Goal: Task Accomplishment & Management: Manage account settings

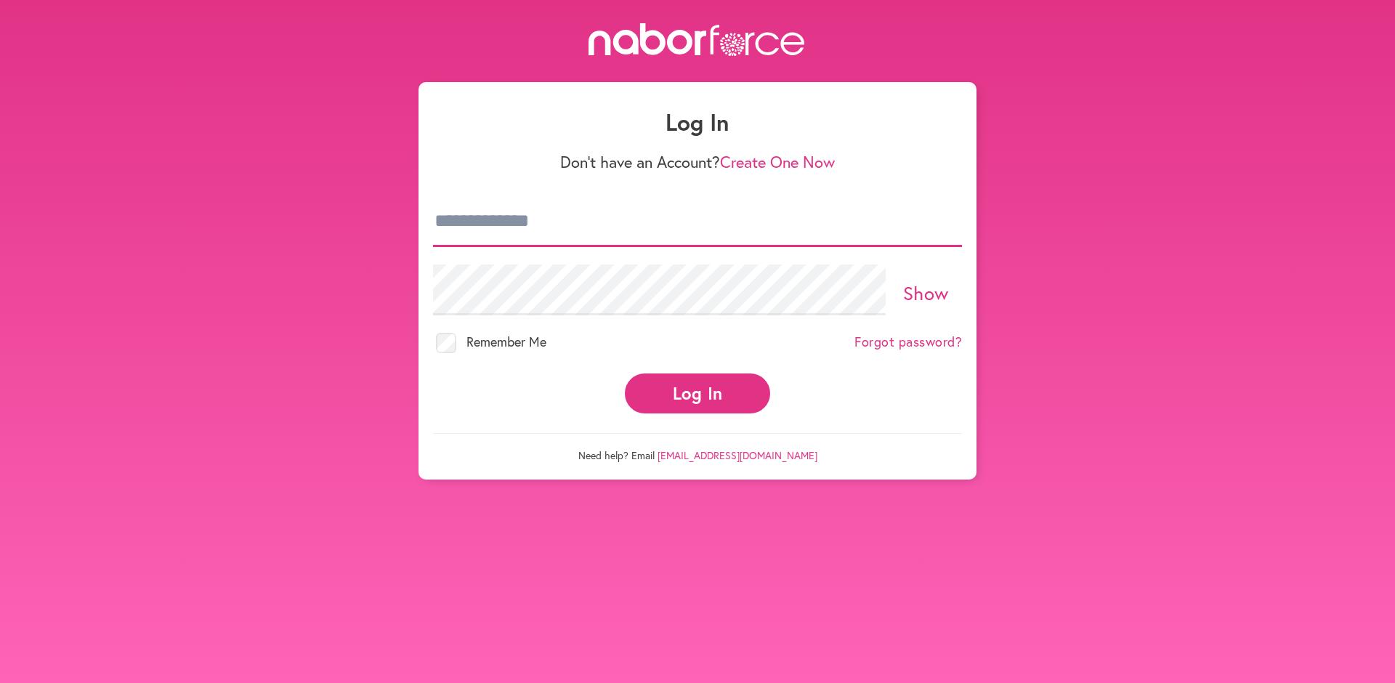
click at [596, 225] on input "email" at bounding box center [697, 221] width 529 height 51
type input "**********"
click at [703, 394] on button "Log In" at bounding box center [697, 394] width 145 height 40
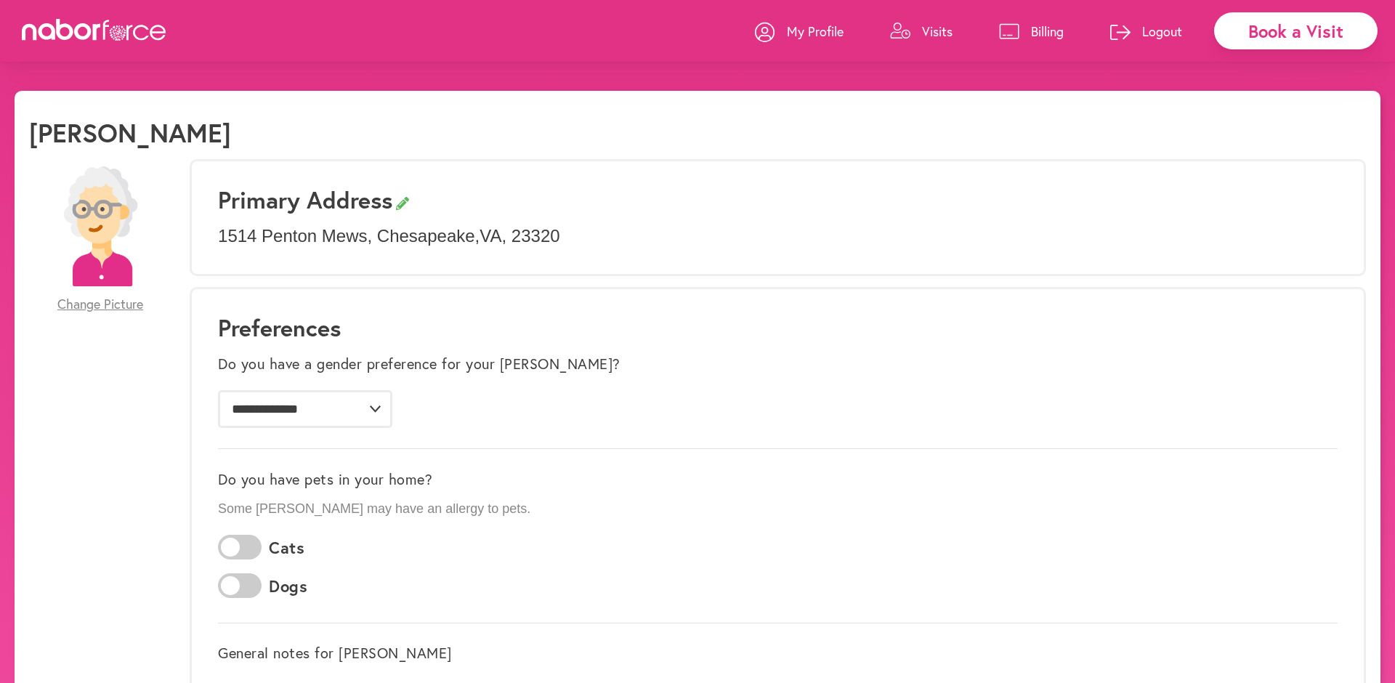
click at [932, 31] on p "Visits" at bounding box center [937, 31] width 31 height 17
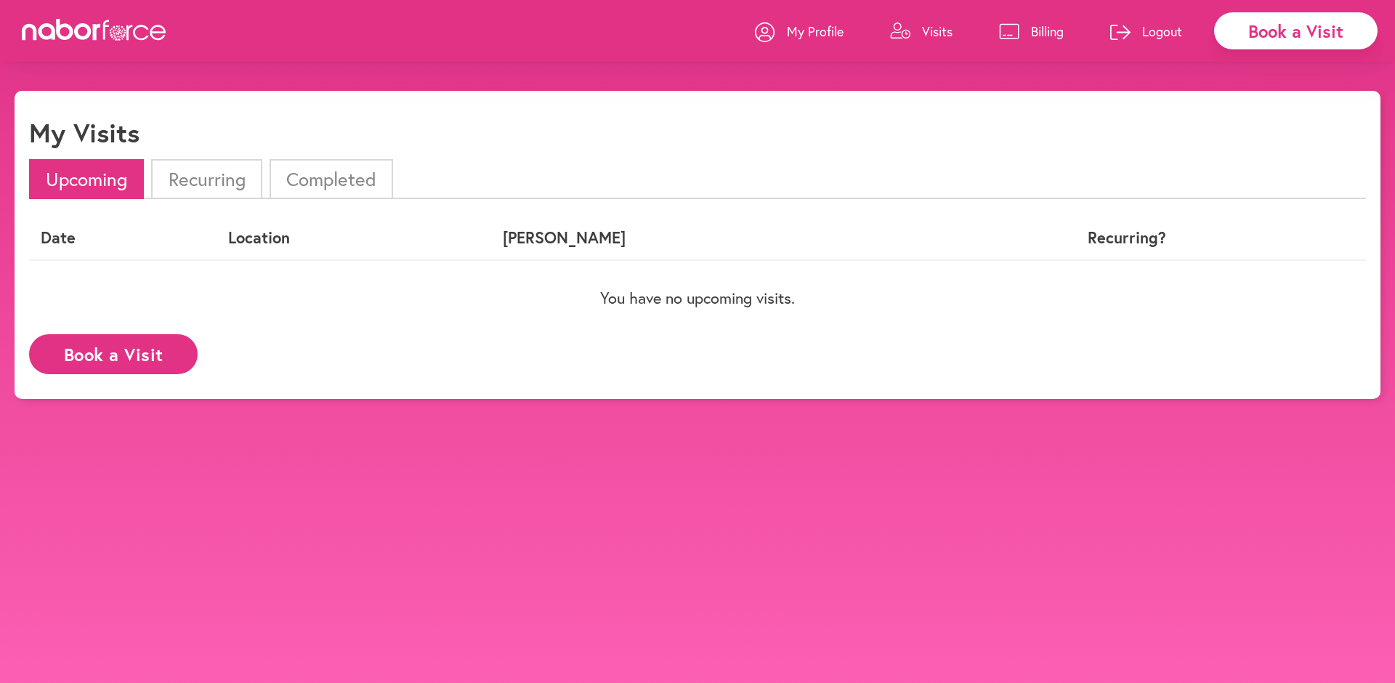
click at [342, 178] on li "Completed" at bounding box center [332, 179] width 124 height 40
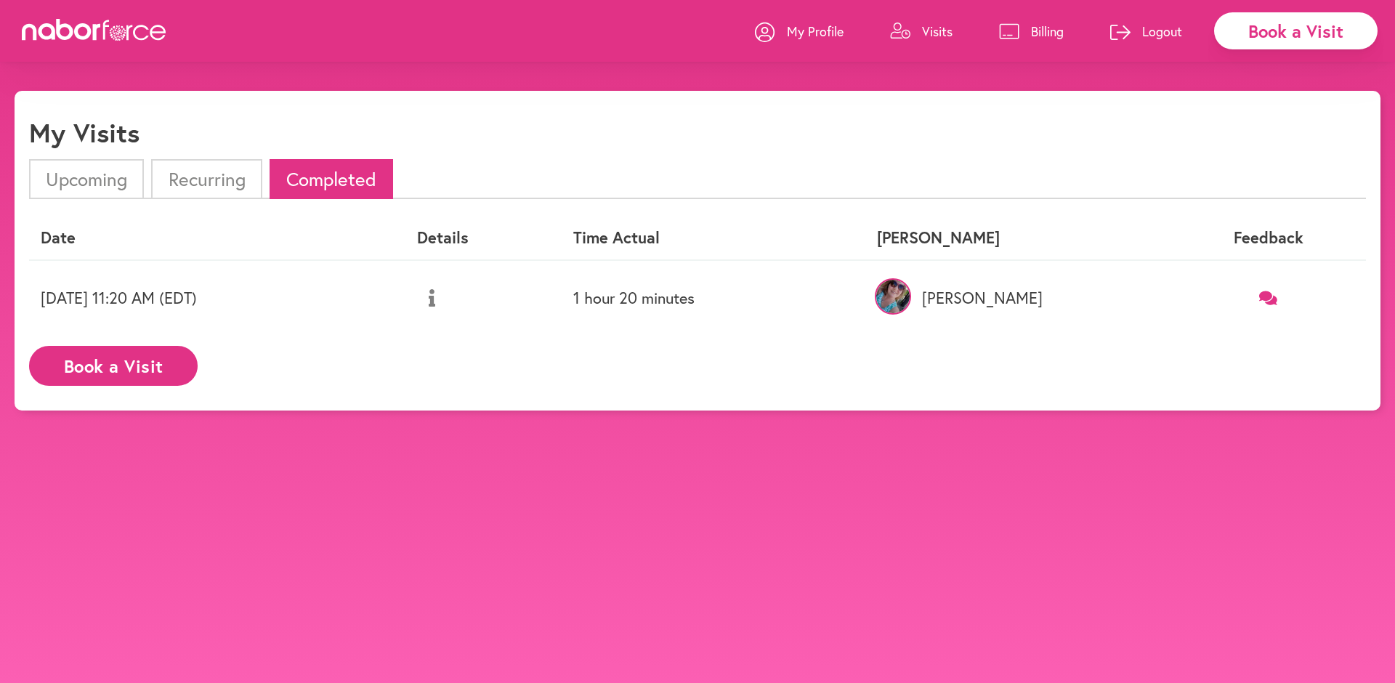
click at [1036, 33] on p "Billing" at bounding box center [1047, 31] width 33 height 17
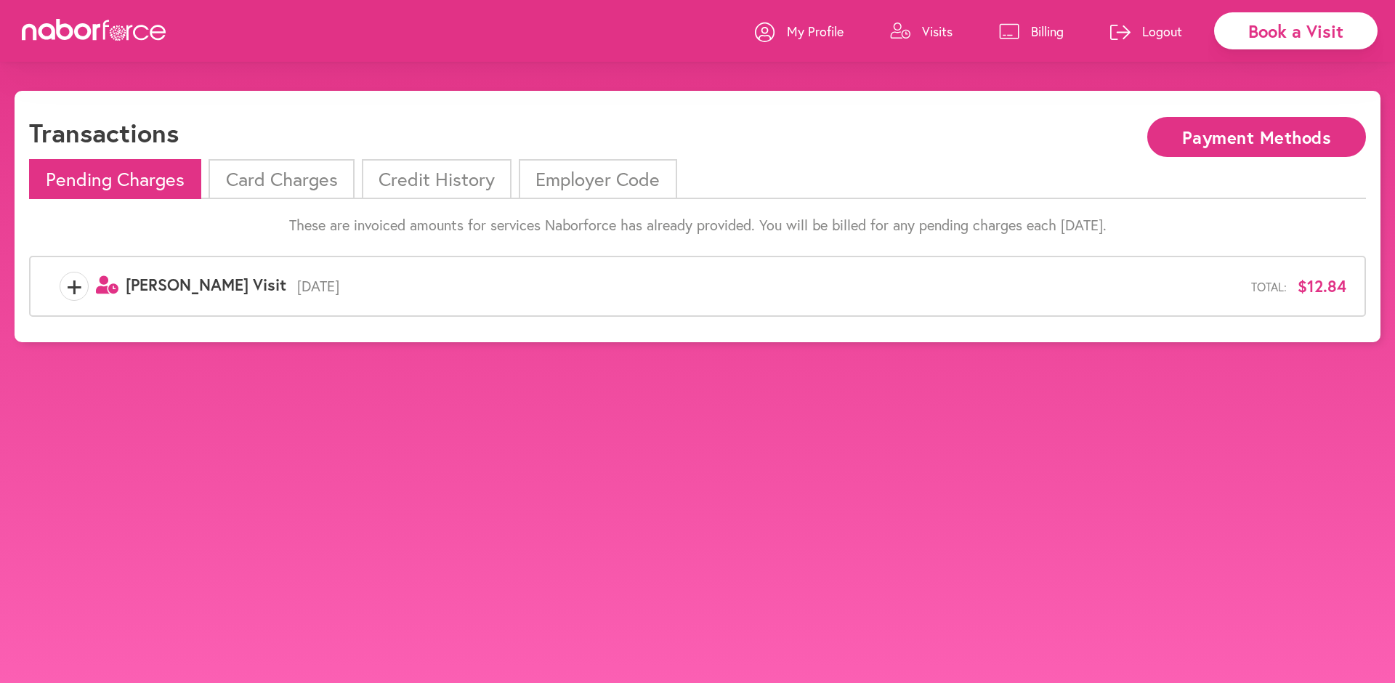
click at [70, 288] on span "+" at bounding box center [74, 286] width 28 height 29
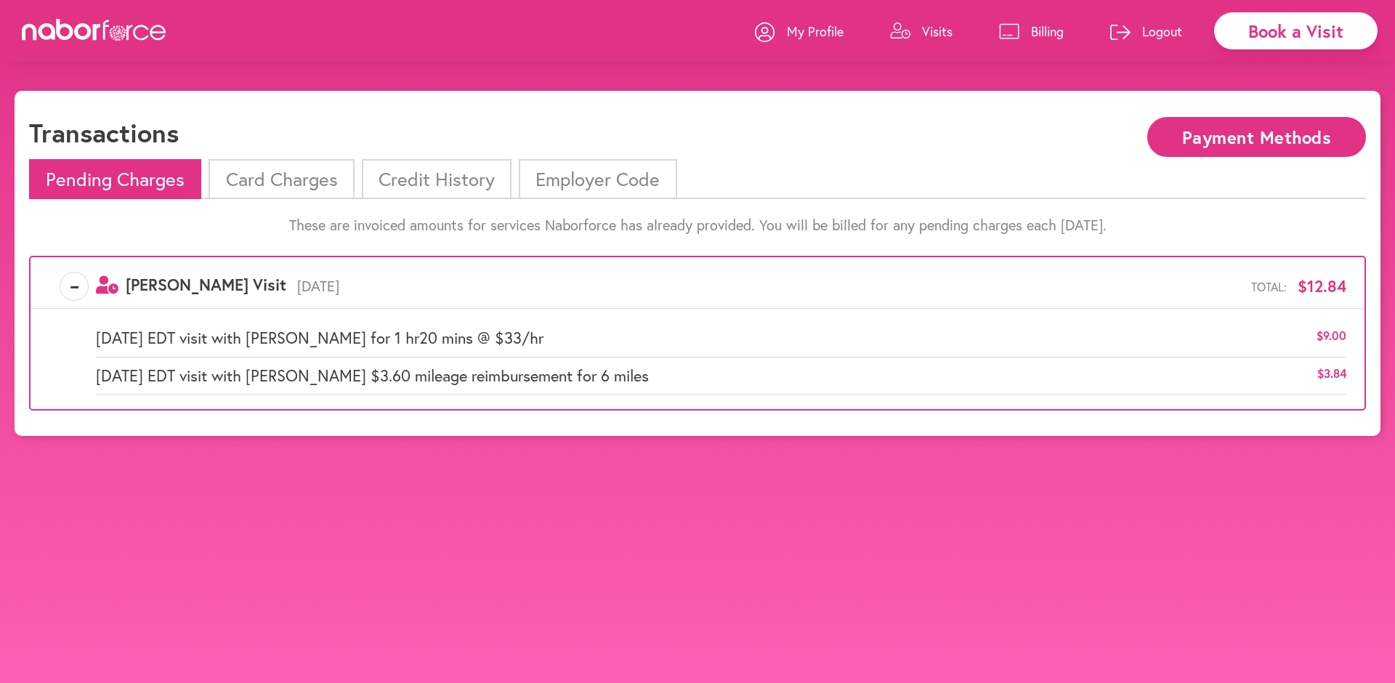
click at [272, 173] on li "Card Charges" at bounding box center [281, 179] width 145 height 40
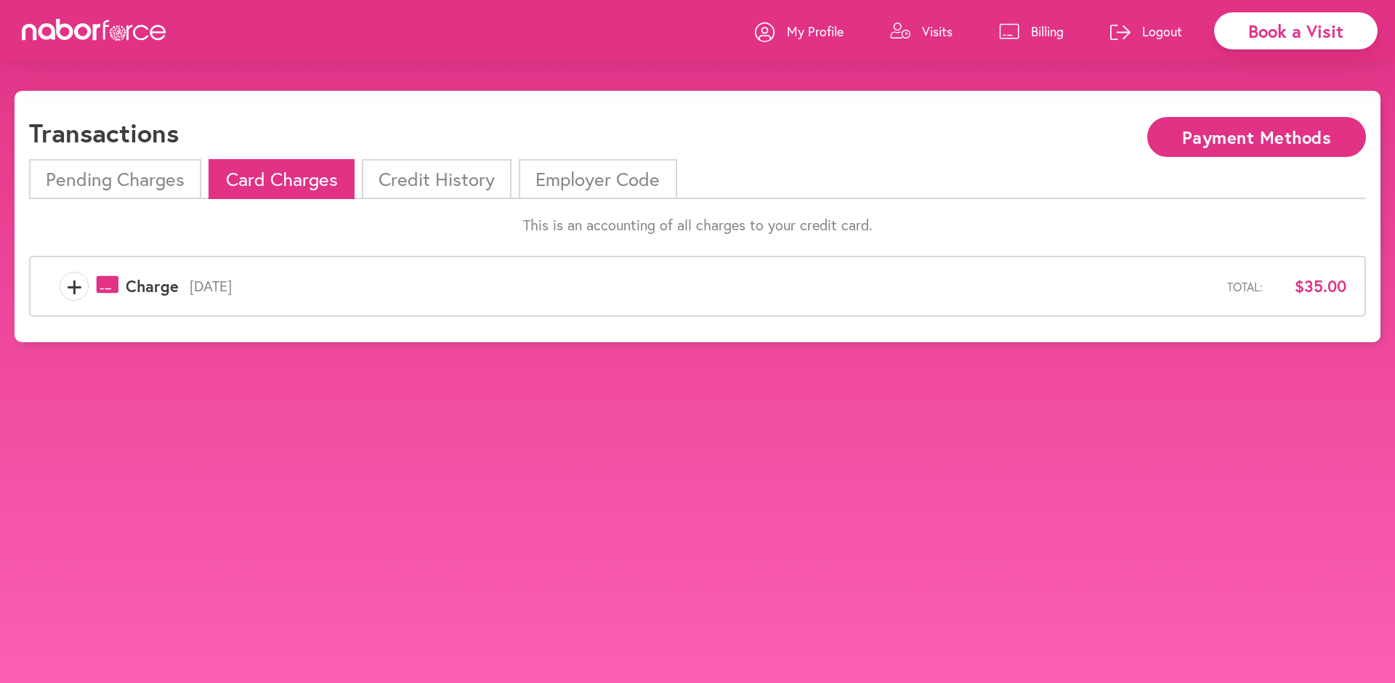
click at [410, 178] on li "Credit History" at bounding box center [437, 179] width 150 height 40
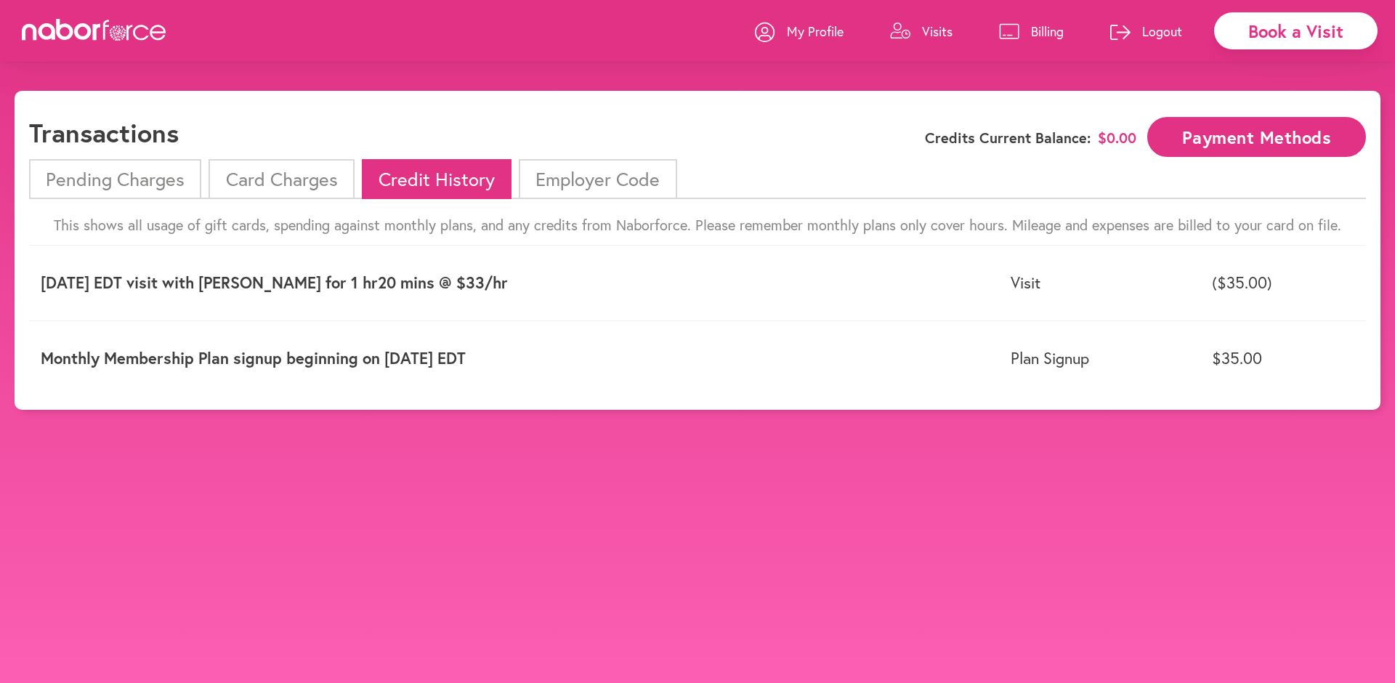
click at [252, 184] on li "Card Charges" at bounding box center [281, 179] width 145 height 40
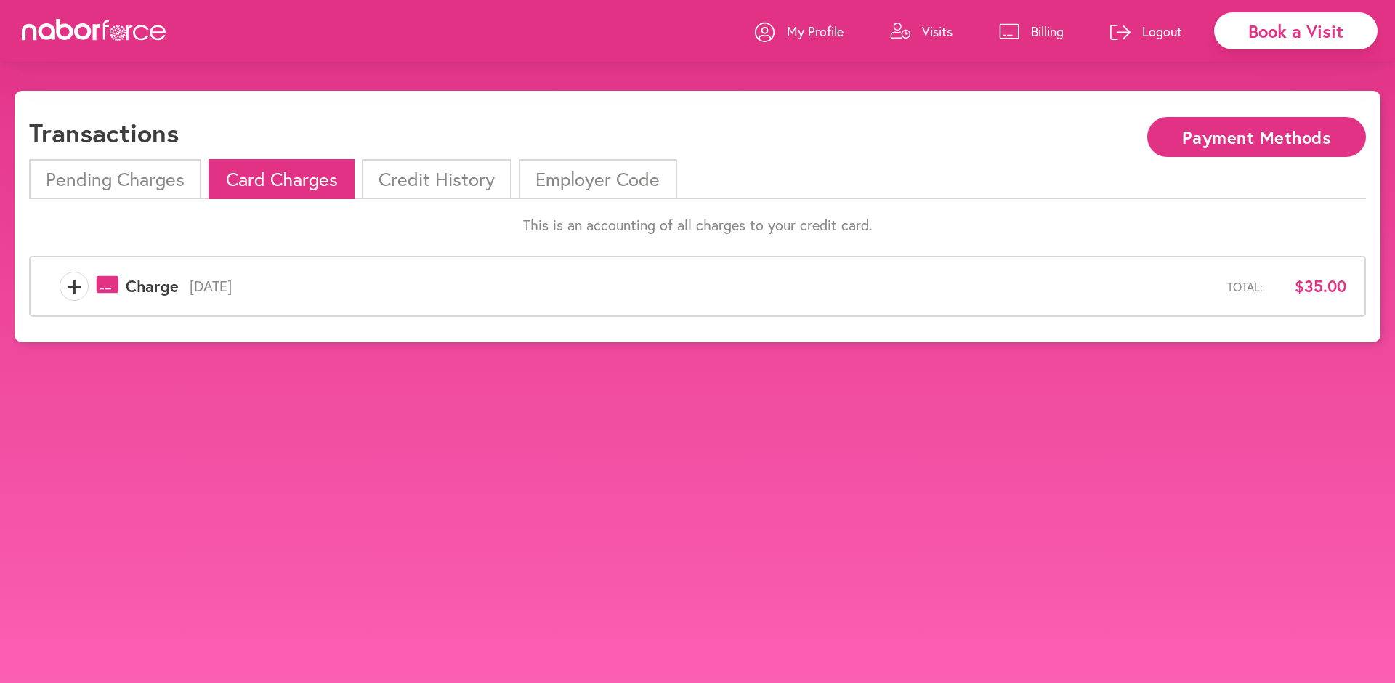
click at [121, 179] on li "Pending Charges" at bounding box center [115, 179] width 172 height 40
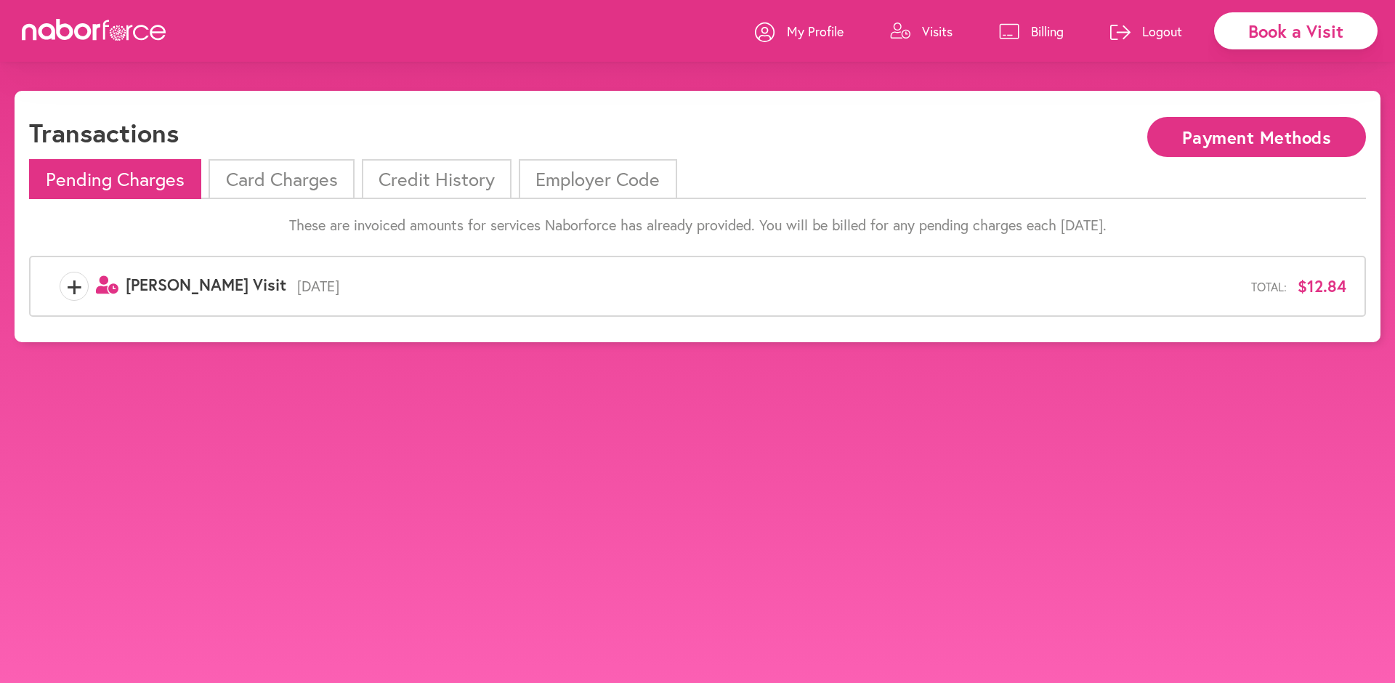
click at [73, 287] on span "+" at bounding box center [74, 286] width 28 height 29
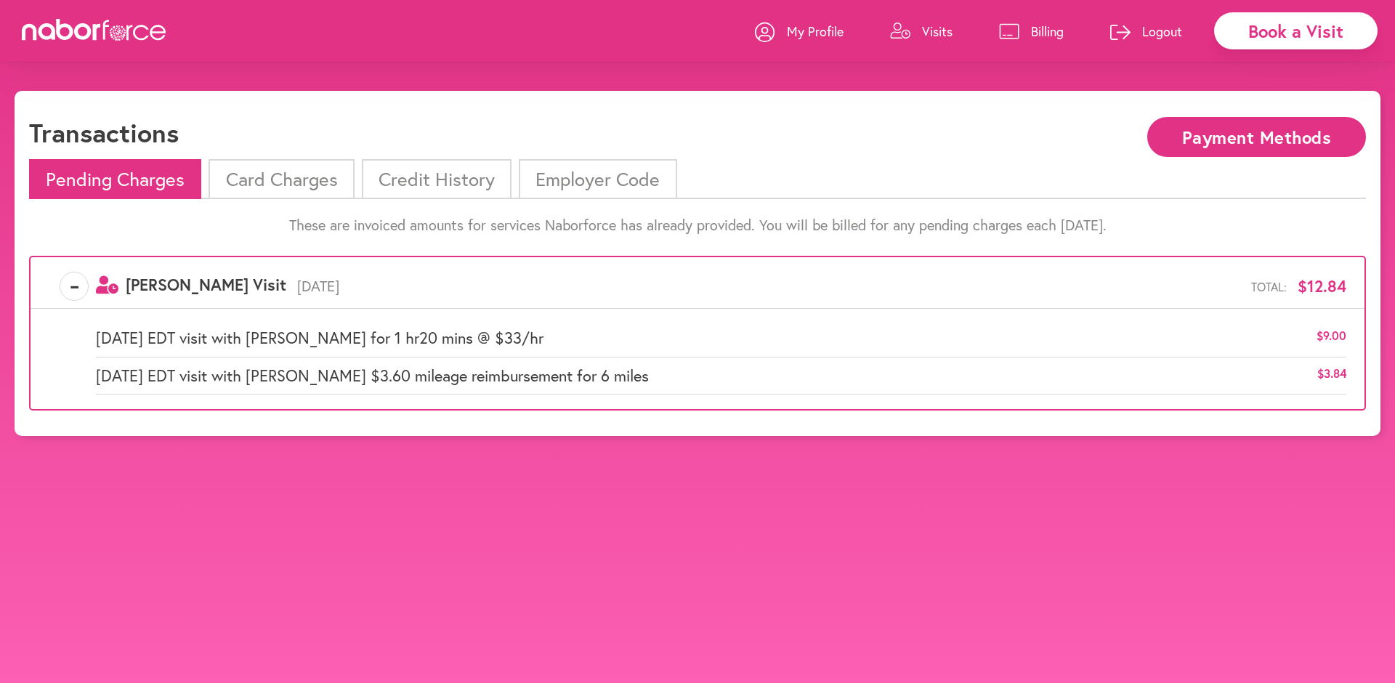
click at [467, 172] on li "Credit History" at bounding box center [437, 179] width 150 height 40
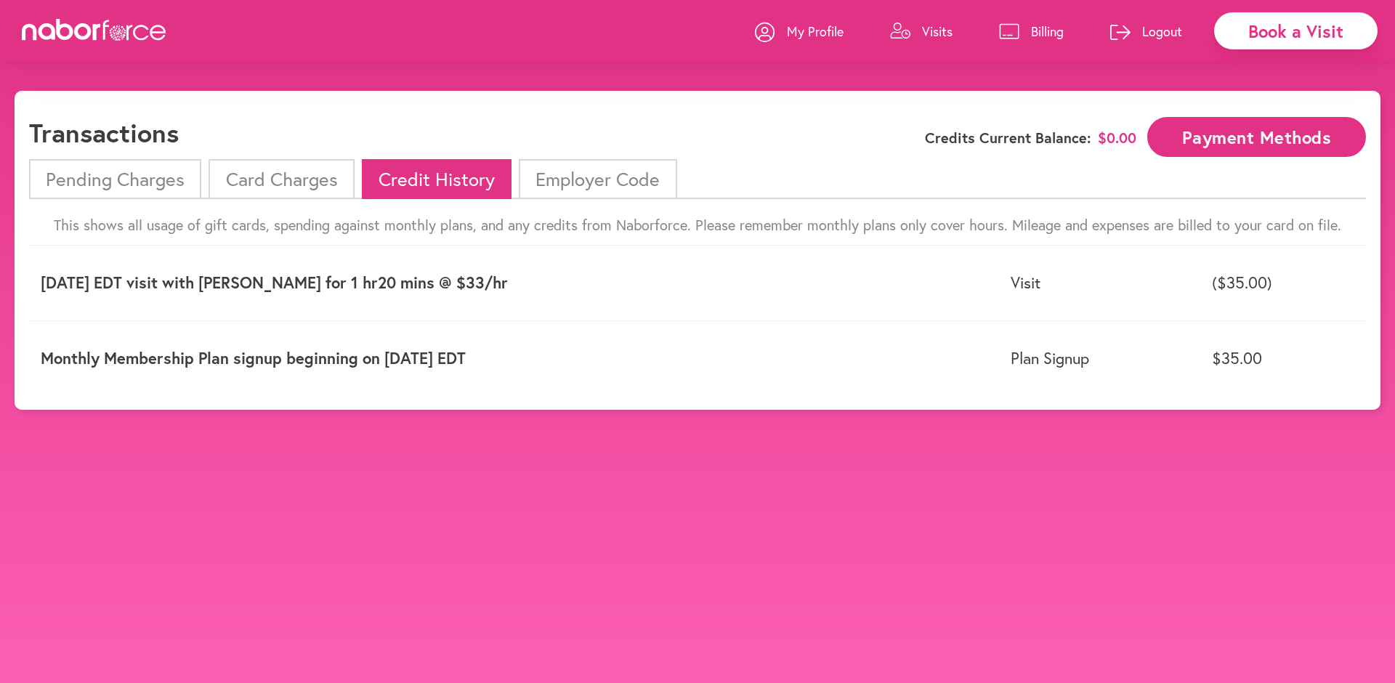
click at [141, 182] on li "Pending Charges" at bounding box center [115, 179] width 172 height 40
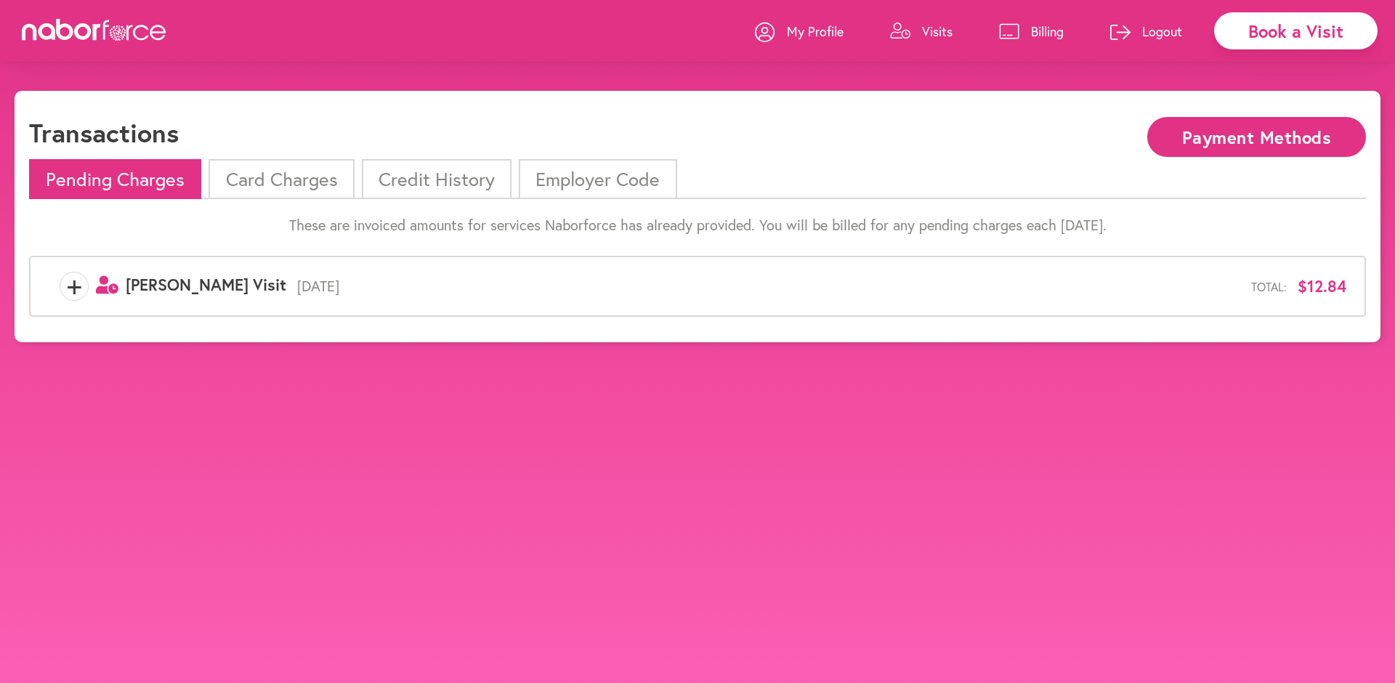
click at [76, 288] on span "+" at bounding box center [74, 286] width 28 height 29
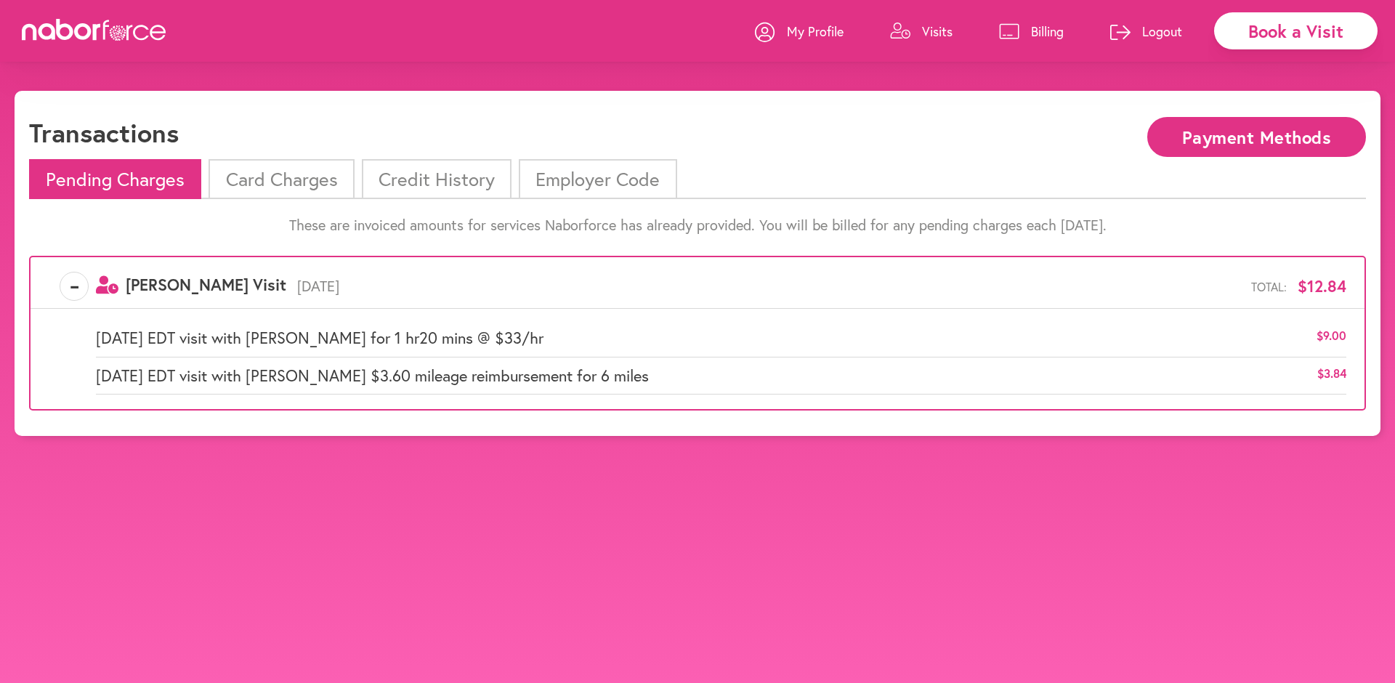
click at [817, 31] on p "My Profile" at bounding box center [815, 31] width 57 height 17
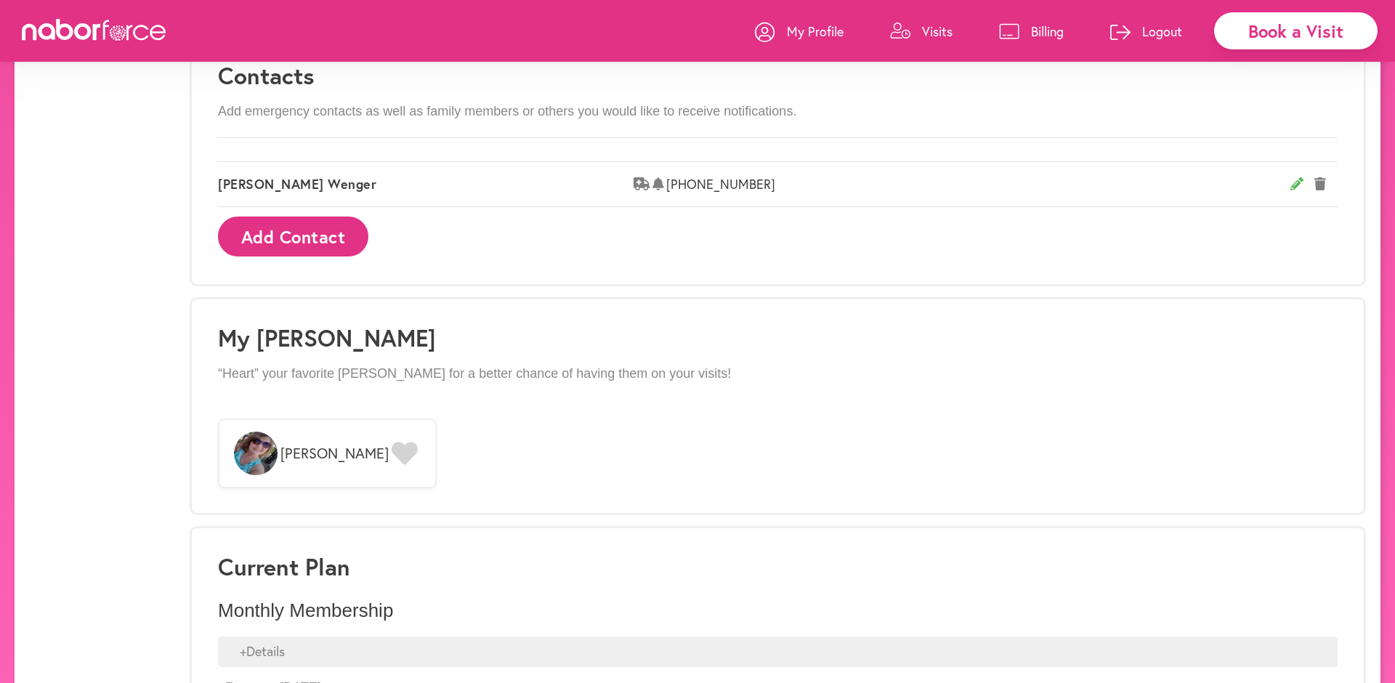
scroll to position [960, 0]
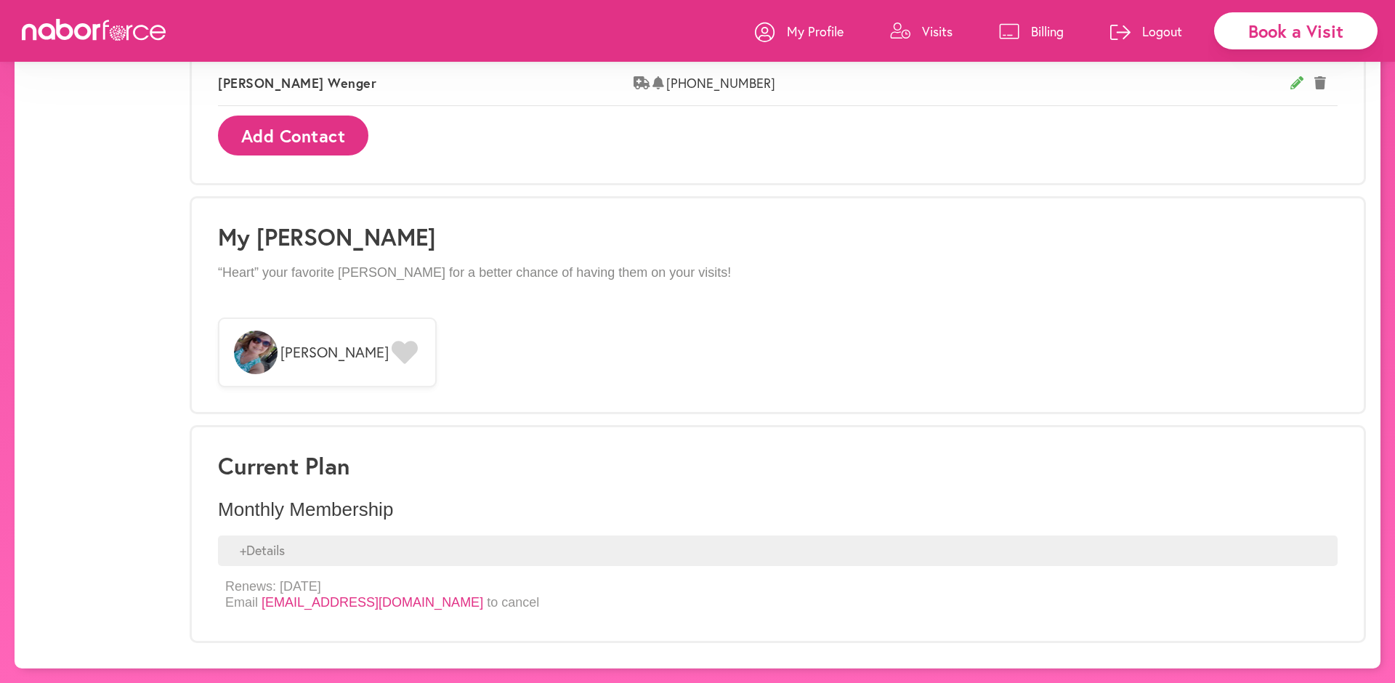
click at [336, 552] on div "+ Details" at bounding box center [778, 551] width 1120 height 31
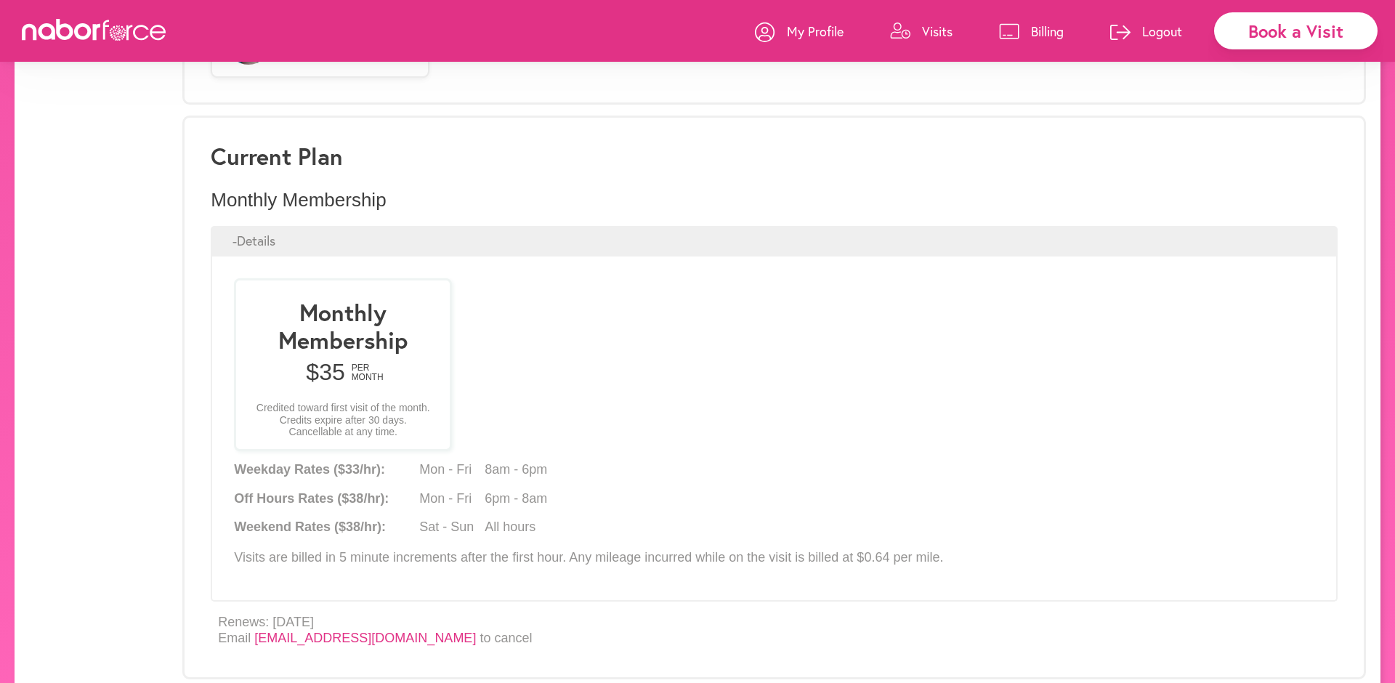
scroll to position [1306, 0]
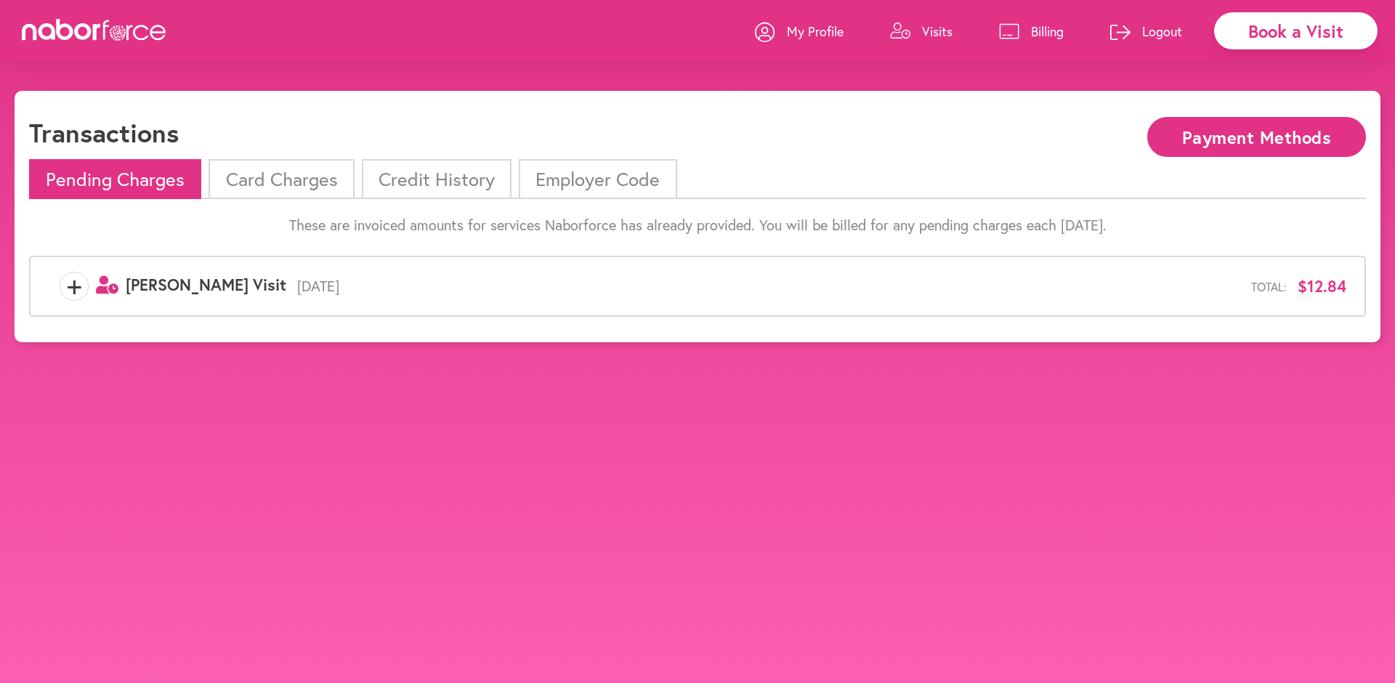
click at [73, 286] on span "+" at bounding box center [74, 286] width 28 height 29
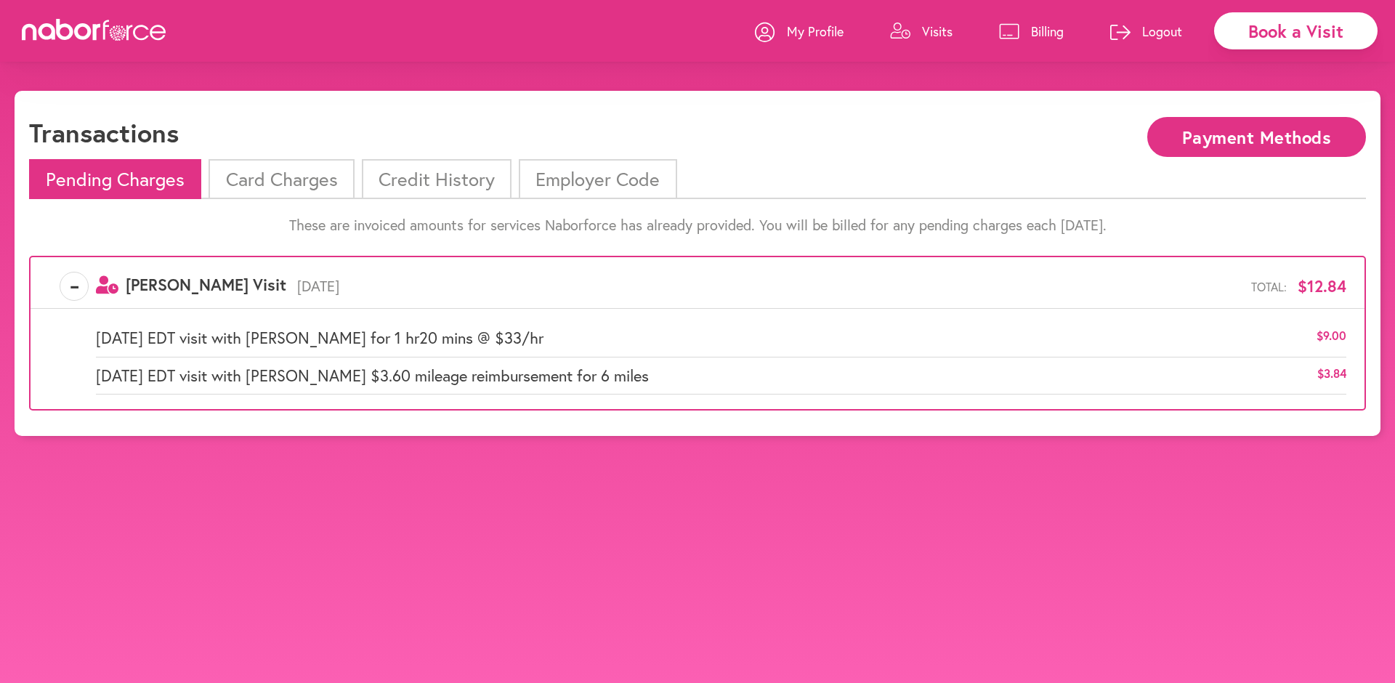
click at [302, 179] on li "Card Charges" at bounding box center [281, 179] width 145 height 40
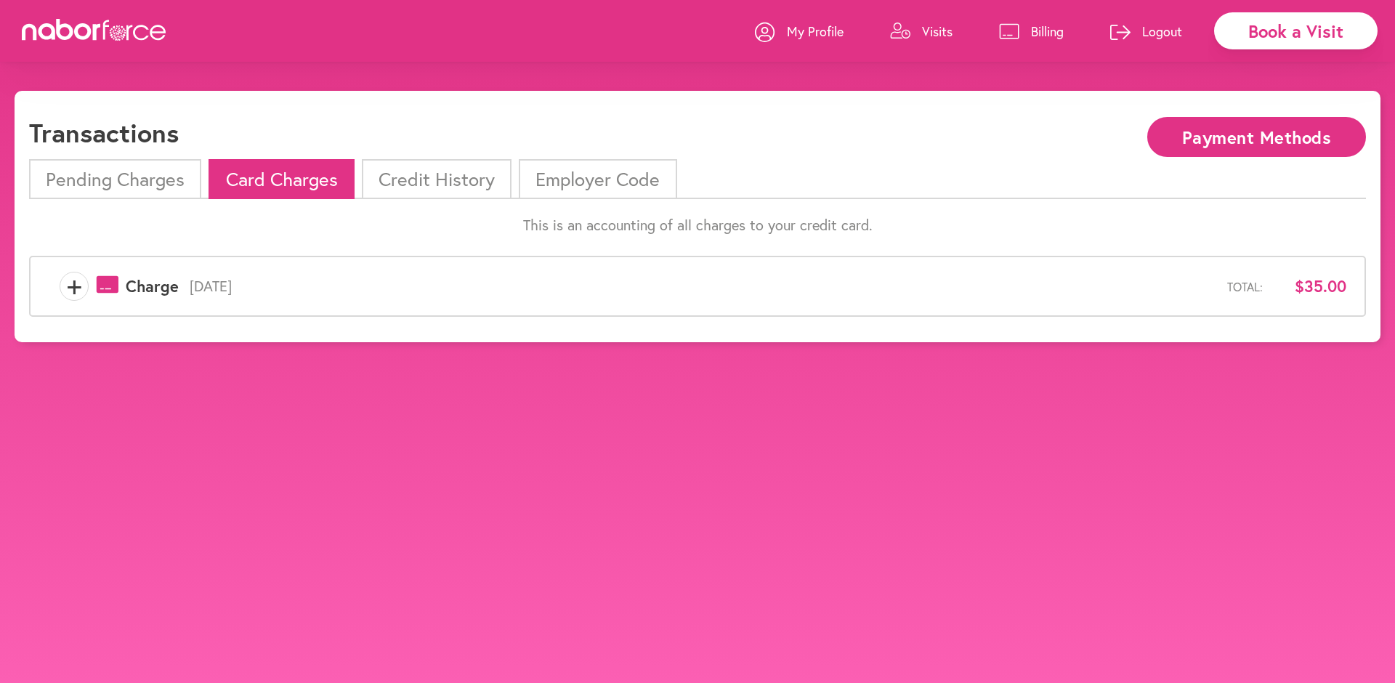
click at [78, 283] on span "+" at bounding box center [74, 286] width 28 height 29
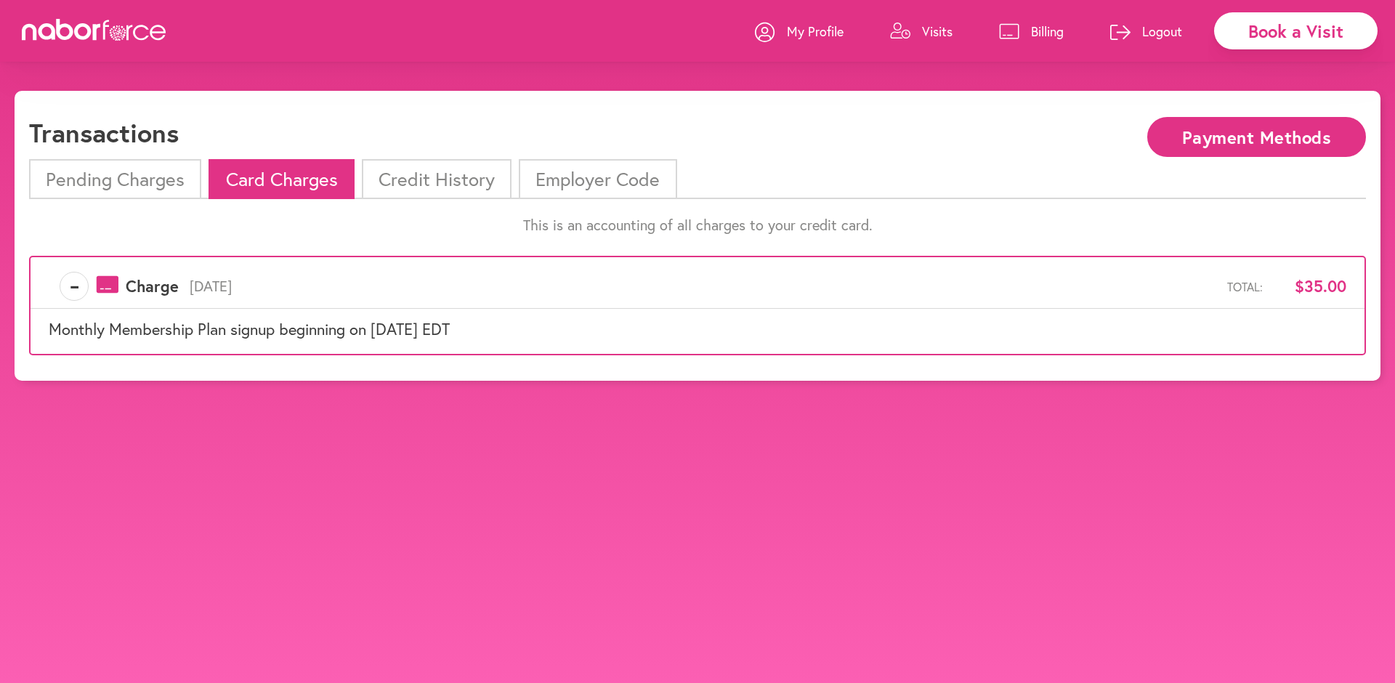
click at [73, 288] on span "-" at bounding box center [74, 286] width 28 height 29
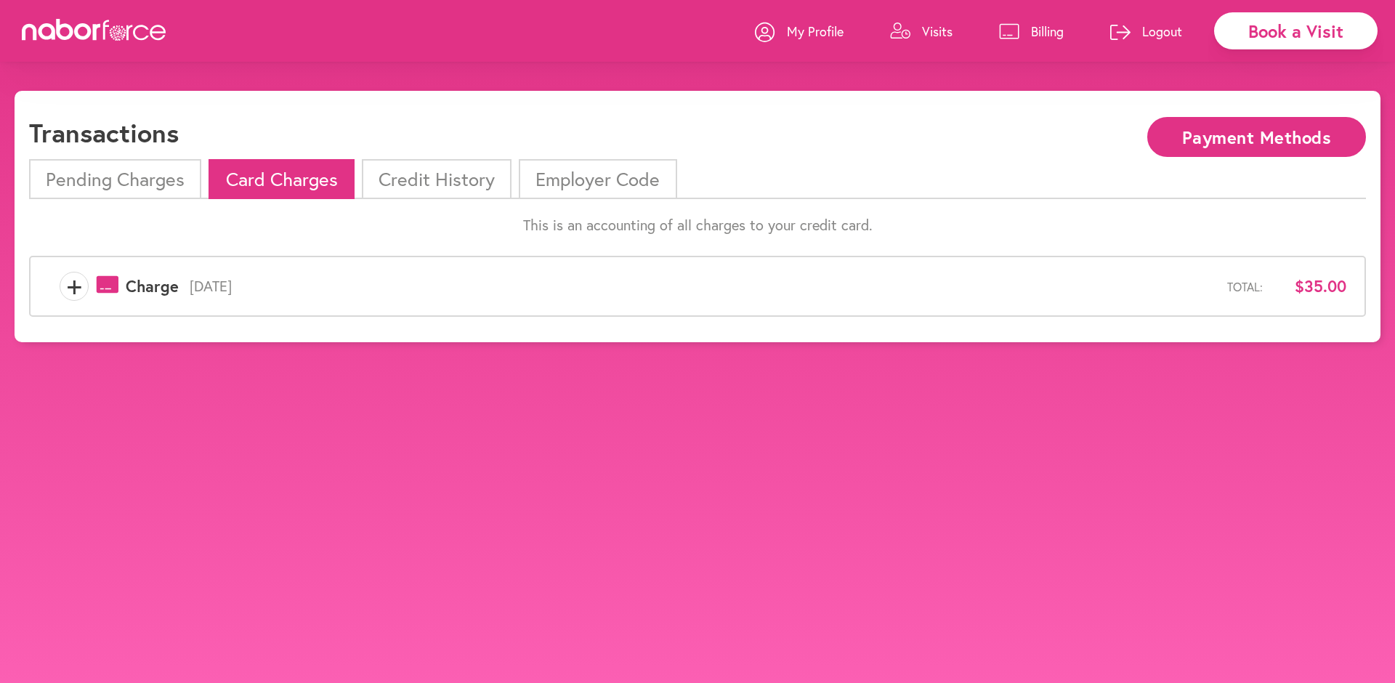
click at [72, 288] on span "+" at bounding box center [74, 286] width 28 height 29
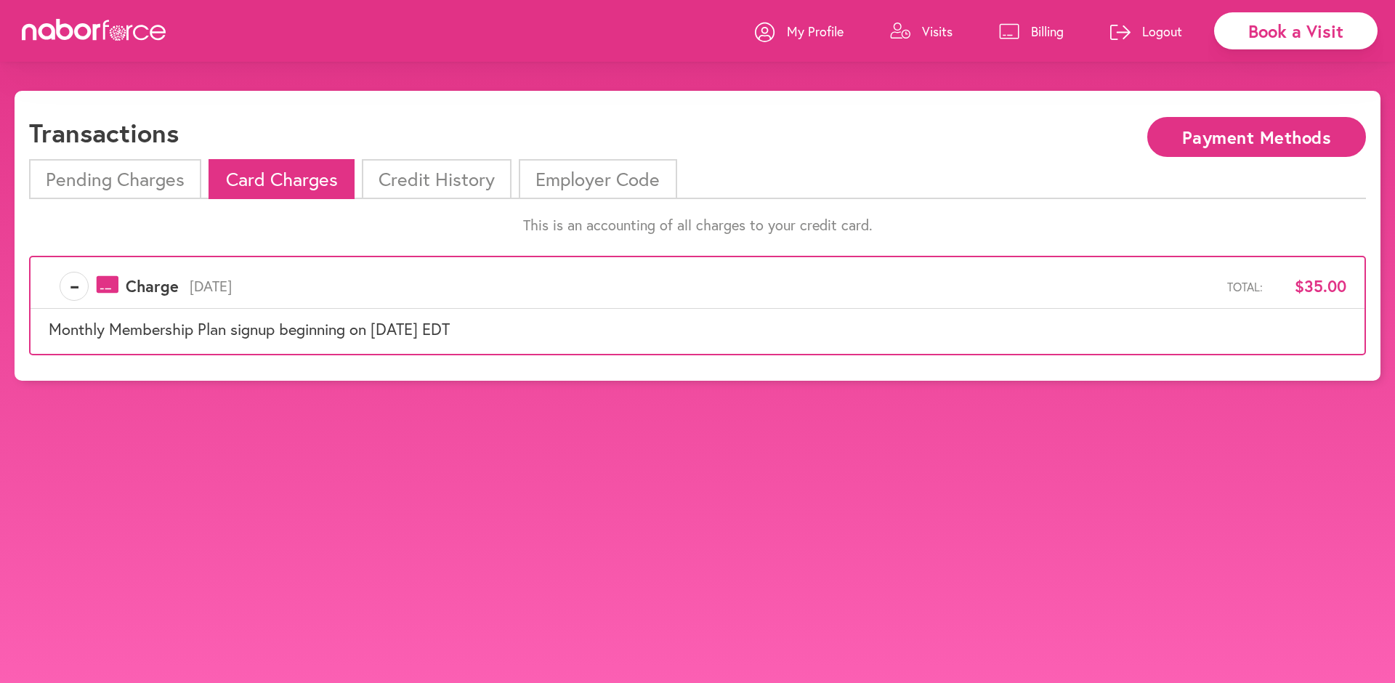
click at [475, 180] on li "Credit History" at bounding box center [437, 179] width 150 height 40
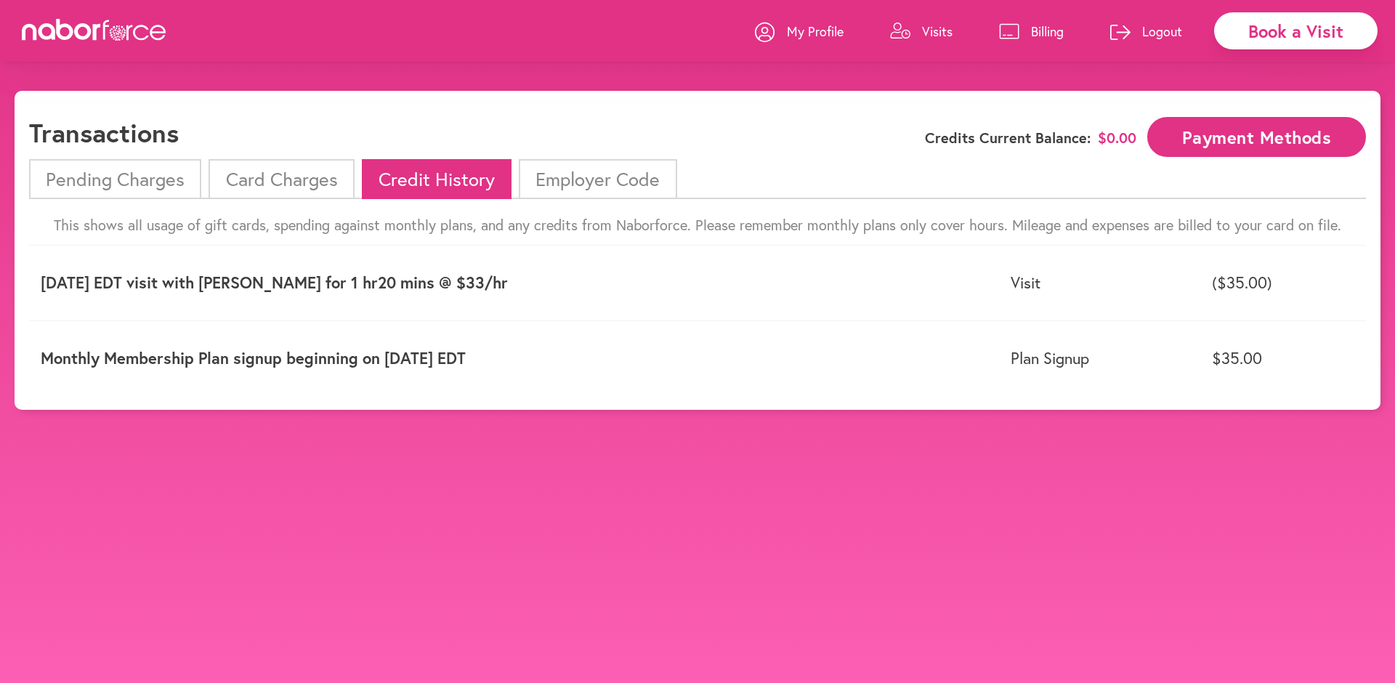
click at [99, 182] on li "Pending Charges" at bounding box center [115, 179] width 172 height 40
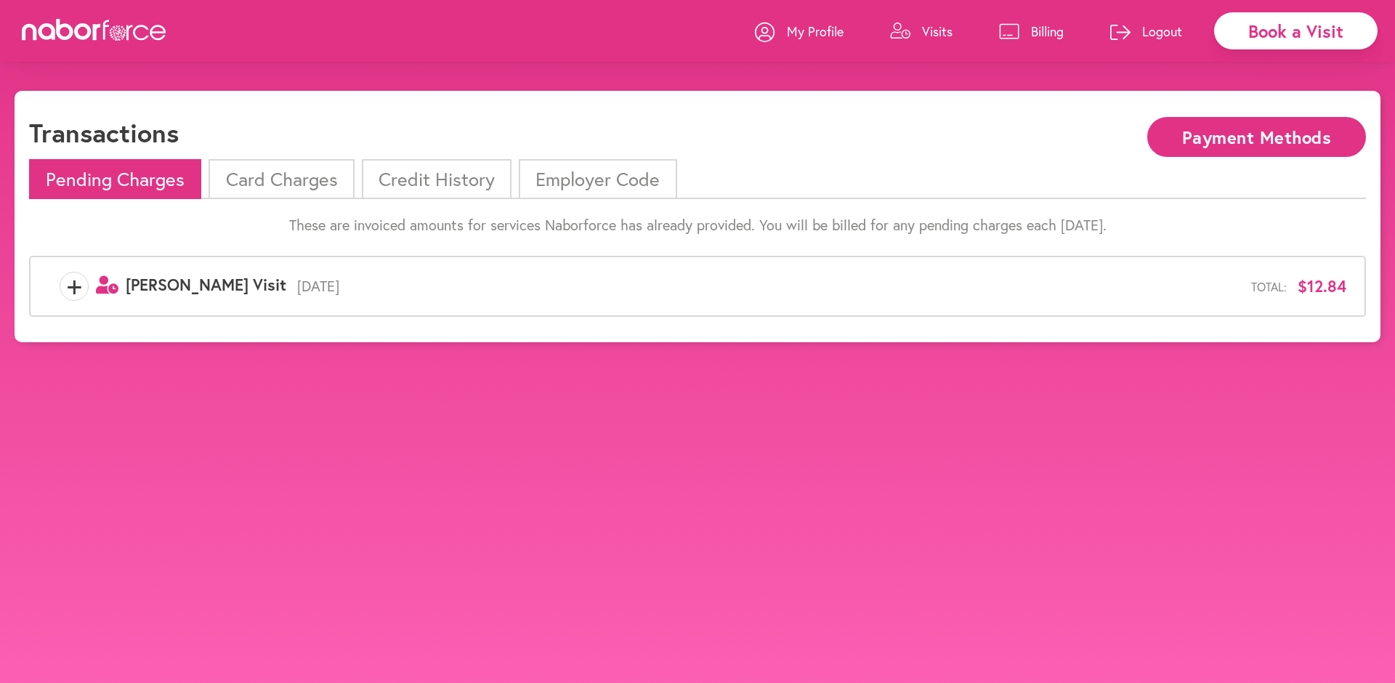
click at [78, 291] on span "+" at bounding box center [74, 286] width 28 height 29
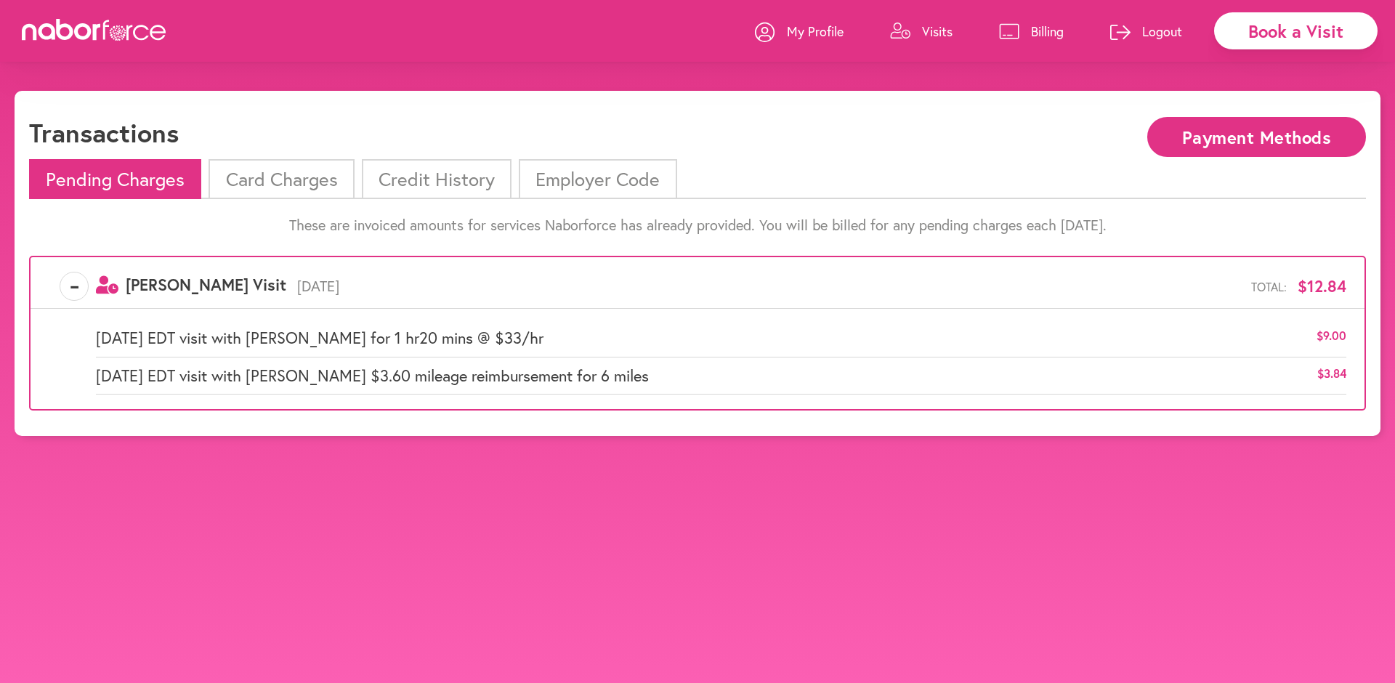
click at [931, 30] on p "Visits" at bounding box center [937, 31] width 31 height 17
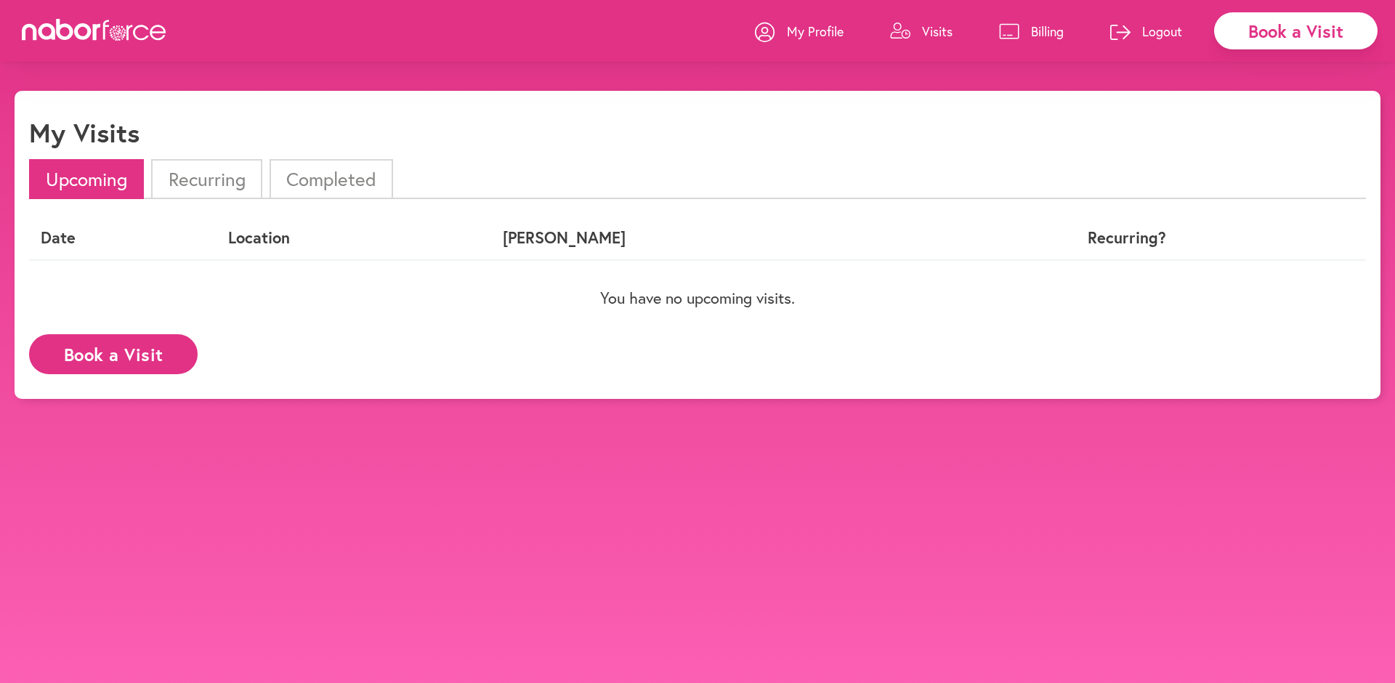
click at [352, 177] on li "Completed" at bounding box center [332, 179] width 124 height 40
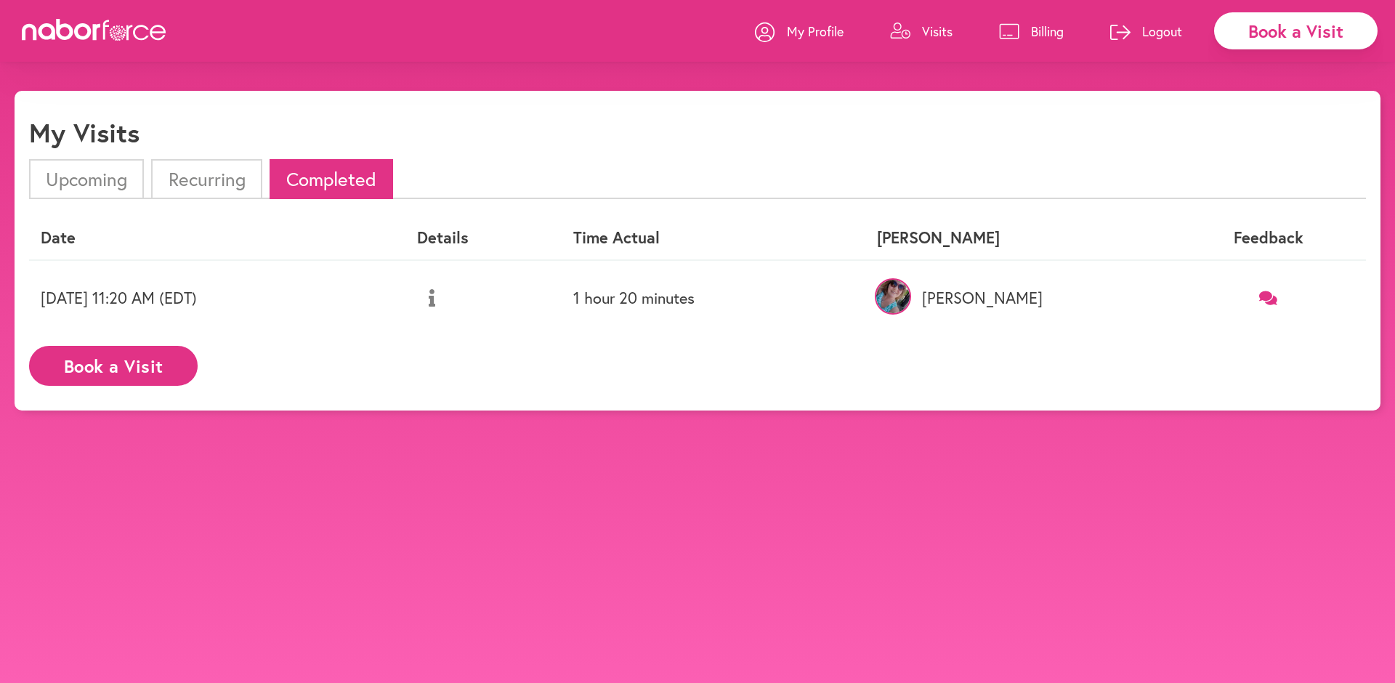
click at [210, 176] on li "Recurring" at bounding box center [206, 179] width 110 height 40
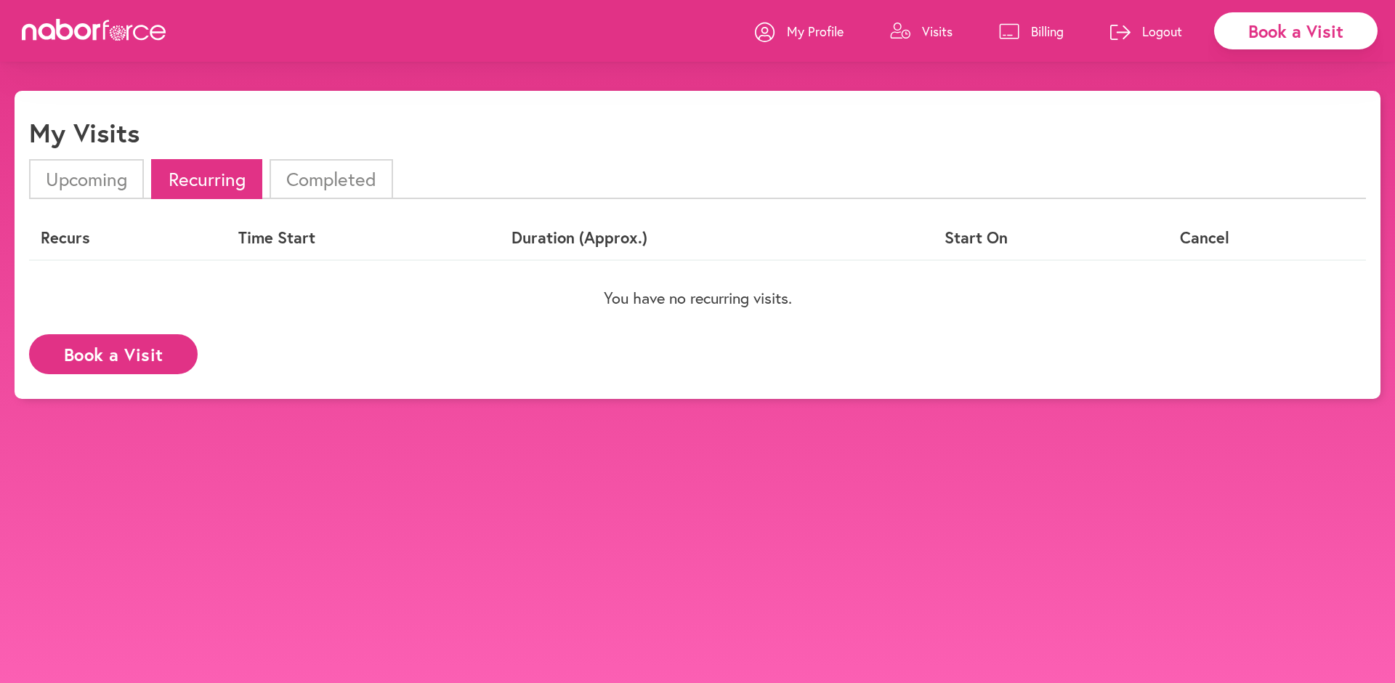
click at [108, 178] on li "Upcoming" at bounding box center [86, 179] width 115 height 40
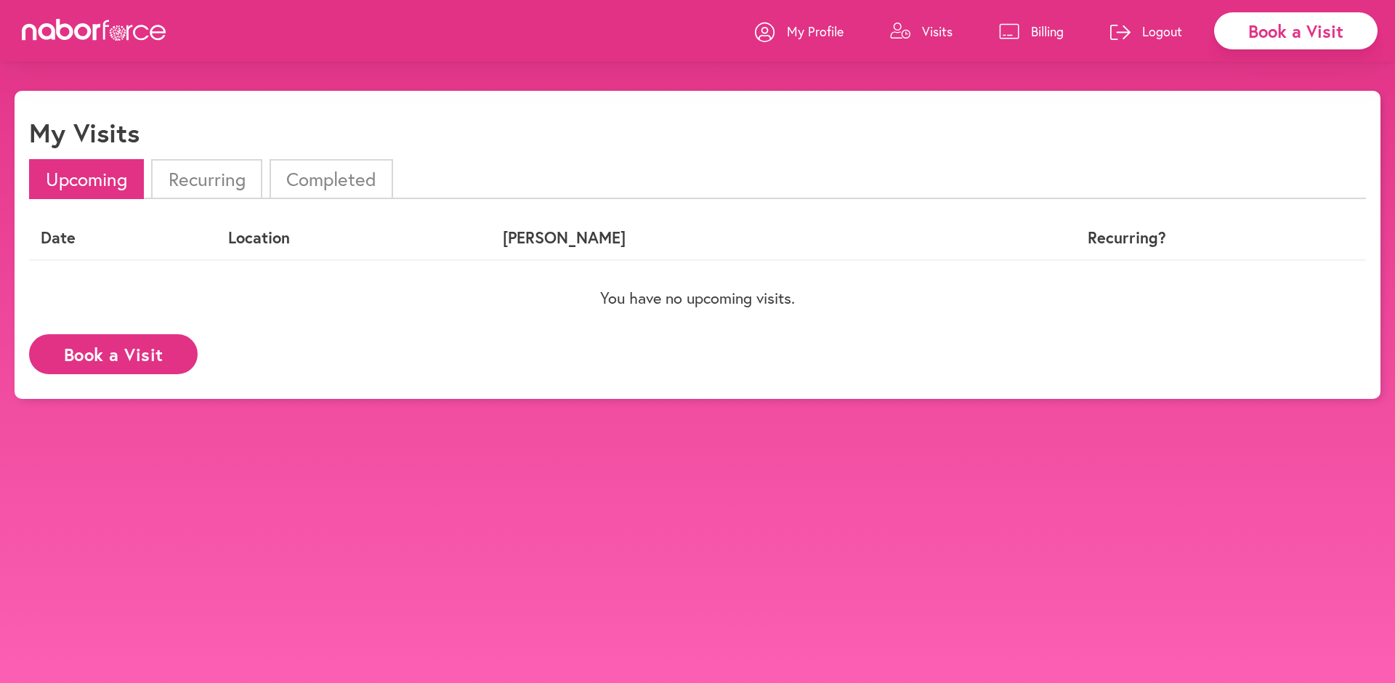
click at [821, 28] on p "My Profile" at bounding box center [815, 31] width 57 height 17
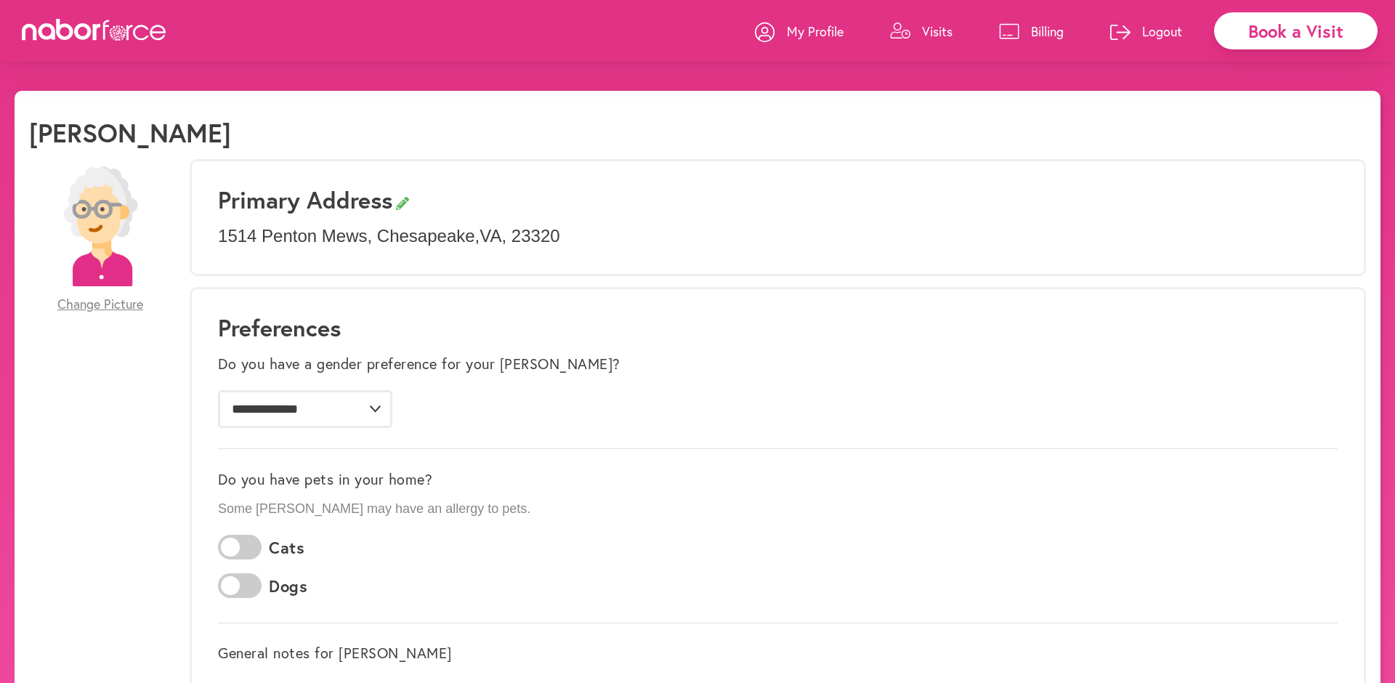
click at [1155, 31] on p "Logout" at bounding box center [1162, 31] width 40 height 17
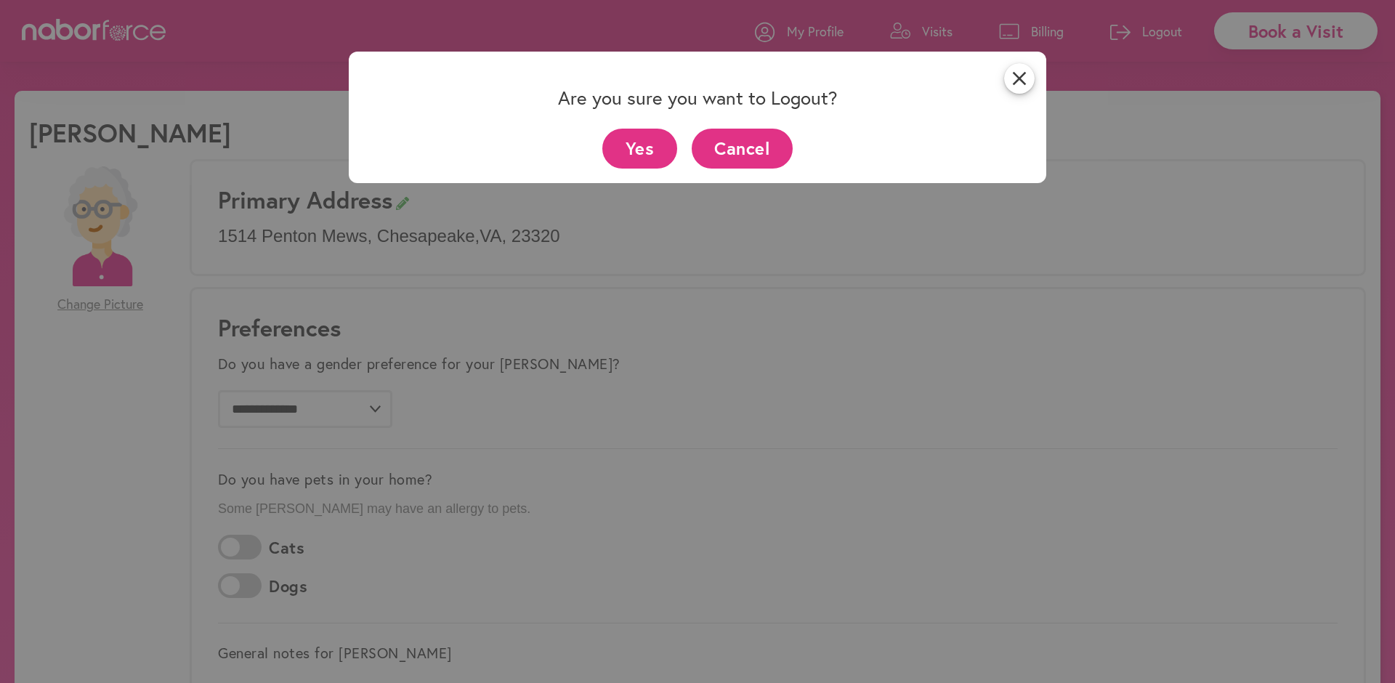
click at [642, 150] on button "Yes" at bounding box center [639, 149] width 75 height 40
